Goal: Task Accomplishment & Management: Use online tool/utility

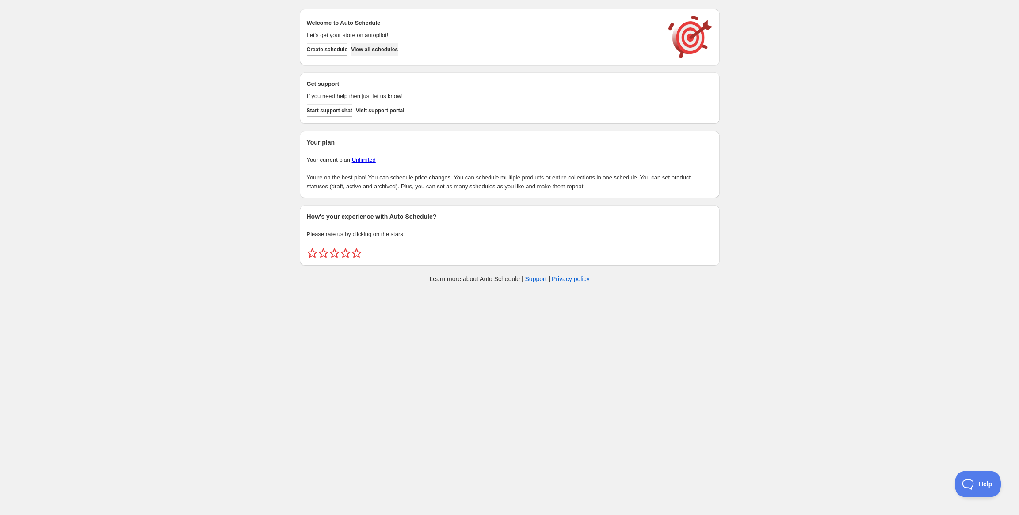
click at [394, 51] on span "View all schedules" at bounding box center [374, 49] width 47 height 7
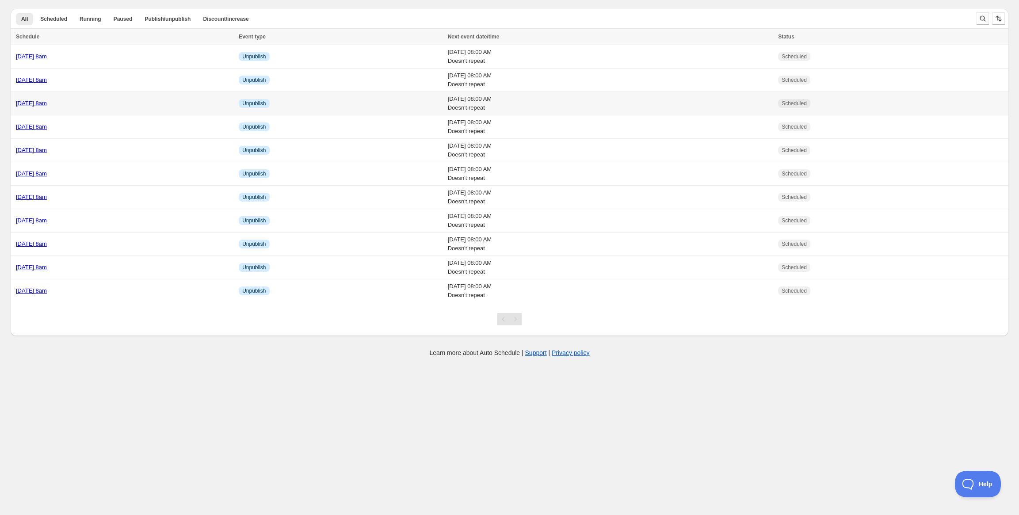
click at [47, 103] on link "[DATE] 8am" at bounding box center [31, 103] width 31 height 7
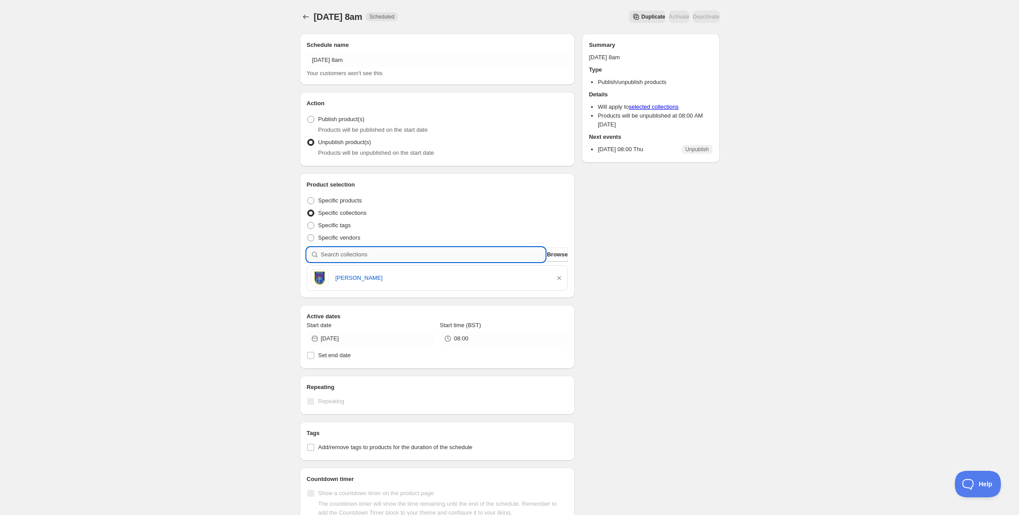
click at [420, 259] on input "search" at bounding box center [433, 255] width 225 height 14
paste input "Our Ladys College Greenhills Staff"
type input "Our Ladys College Greenhills Staff"
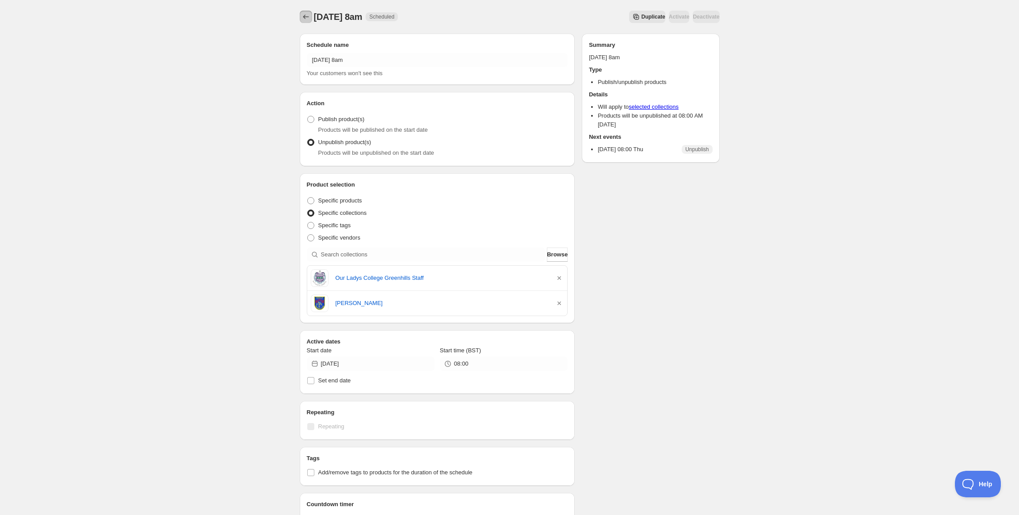
click at [306, 16] on icon "Schedules" at bounding box center [306, 16] width 9 height 9
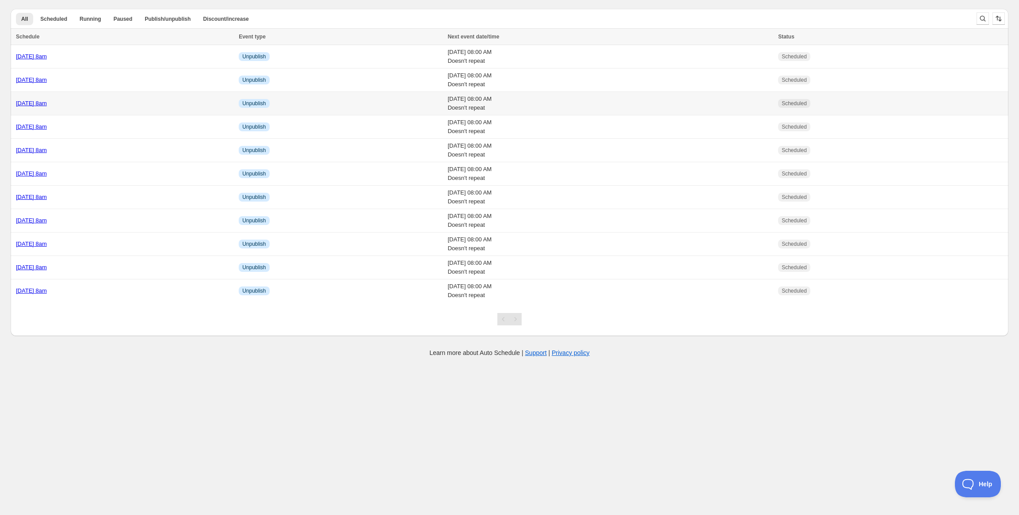
click at [47, 102] on link "[DATE] 8am" at bounding box center [31, 103] width 31 height 7
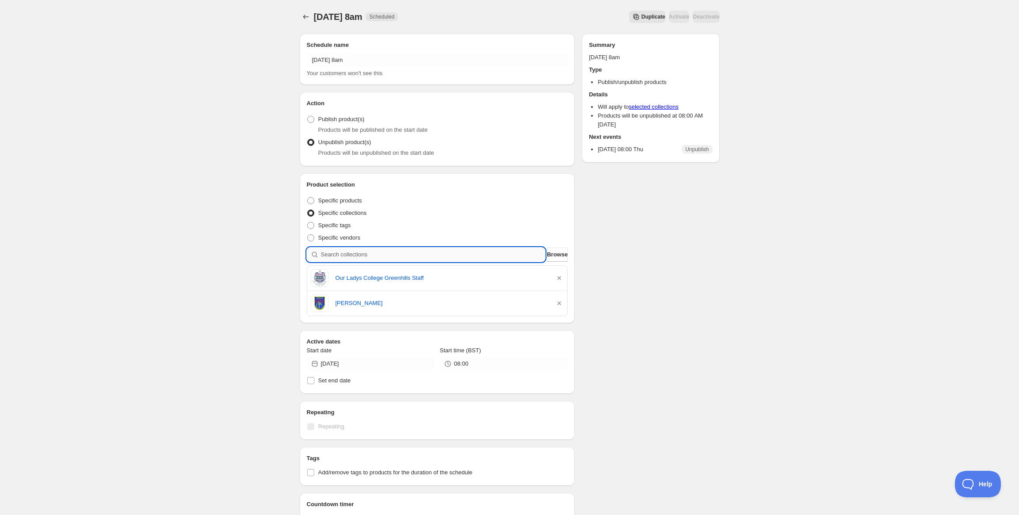
click at [402, 254] on input "search" at bounding box center [433, 255] width 225 height 14
paste input "[GEOGRAPHIC_DATA] Teachers"
type input "[GEOGRAPHIC_DATA] Teachers"
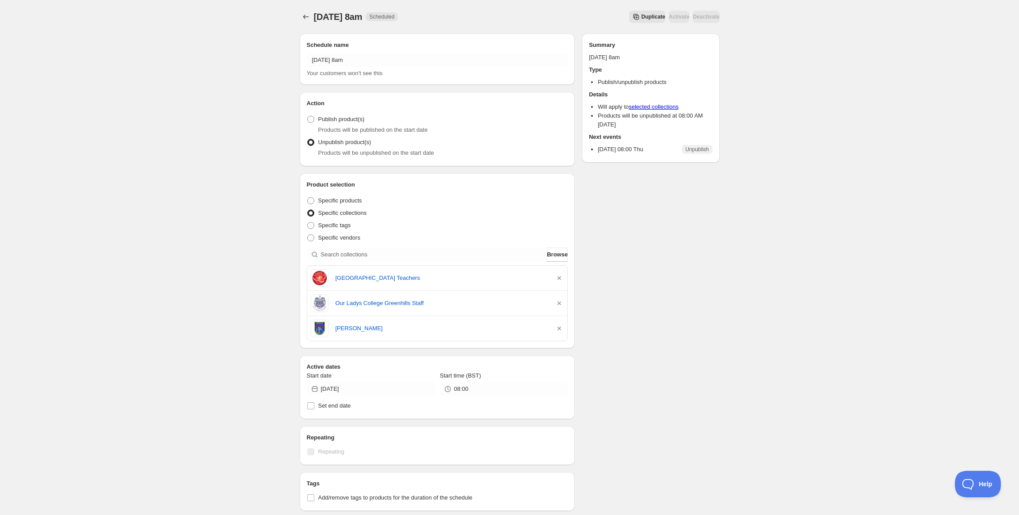
click at [633, 362] on div "Schedule name [DATE] 8am Your customers won't see this Action Action Publish pr…" at bounding box center [506, 369] width 427 height 684
click at [300, 16] on button "Schedules" at bounding box center [306, 17] width 12 height 12
